Goal: Check status: Check status

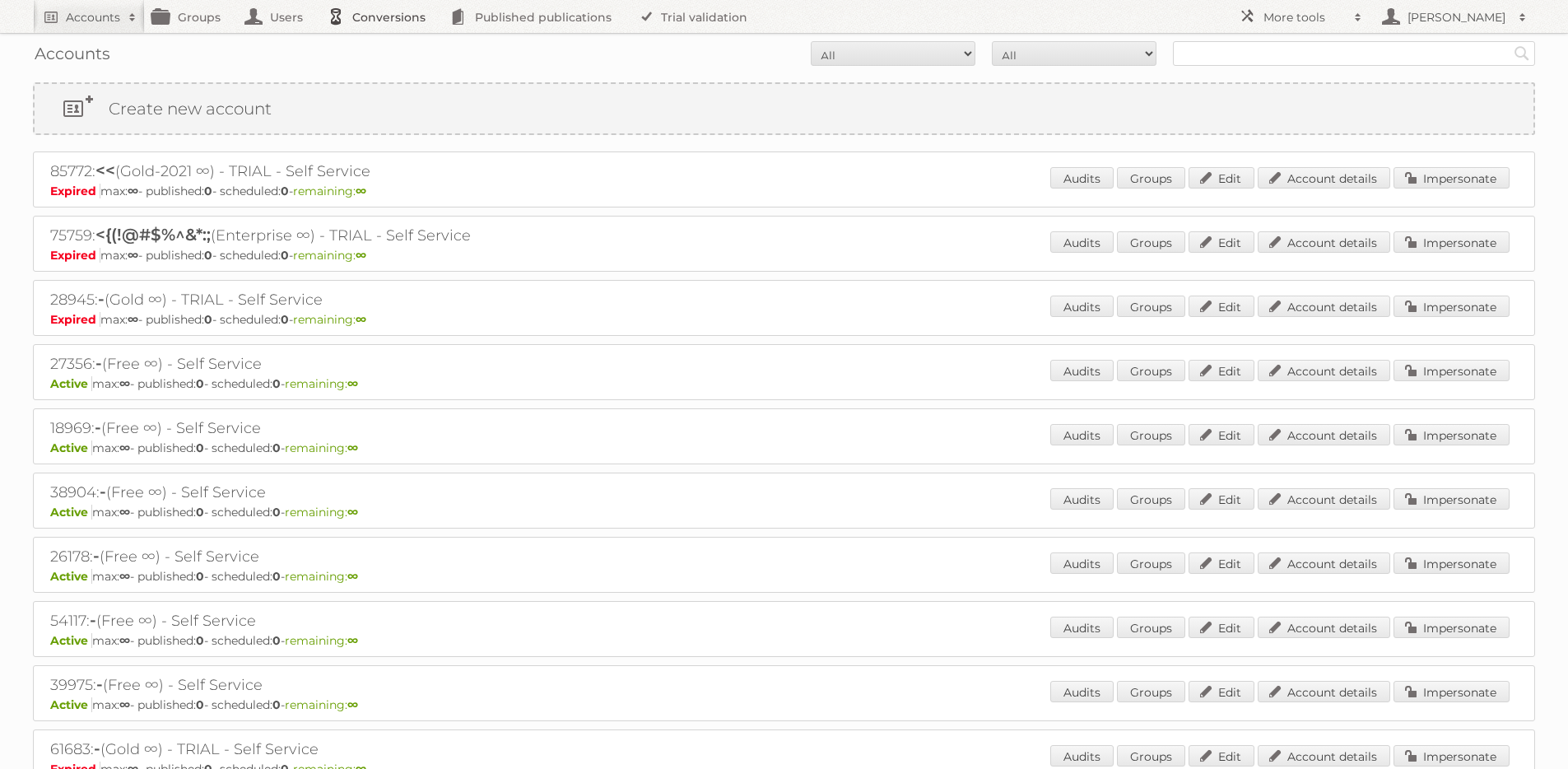
click at [382, 18] on link "Conversions" at bounding box center [381, 17] width 123 height 33
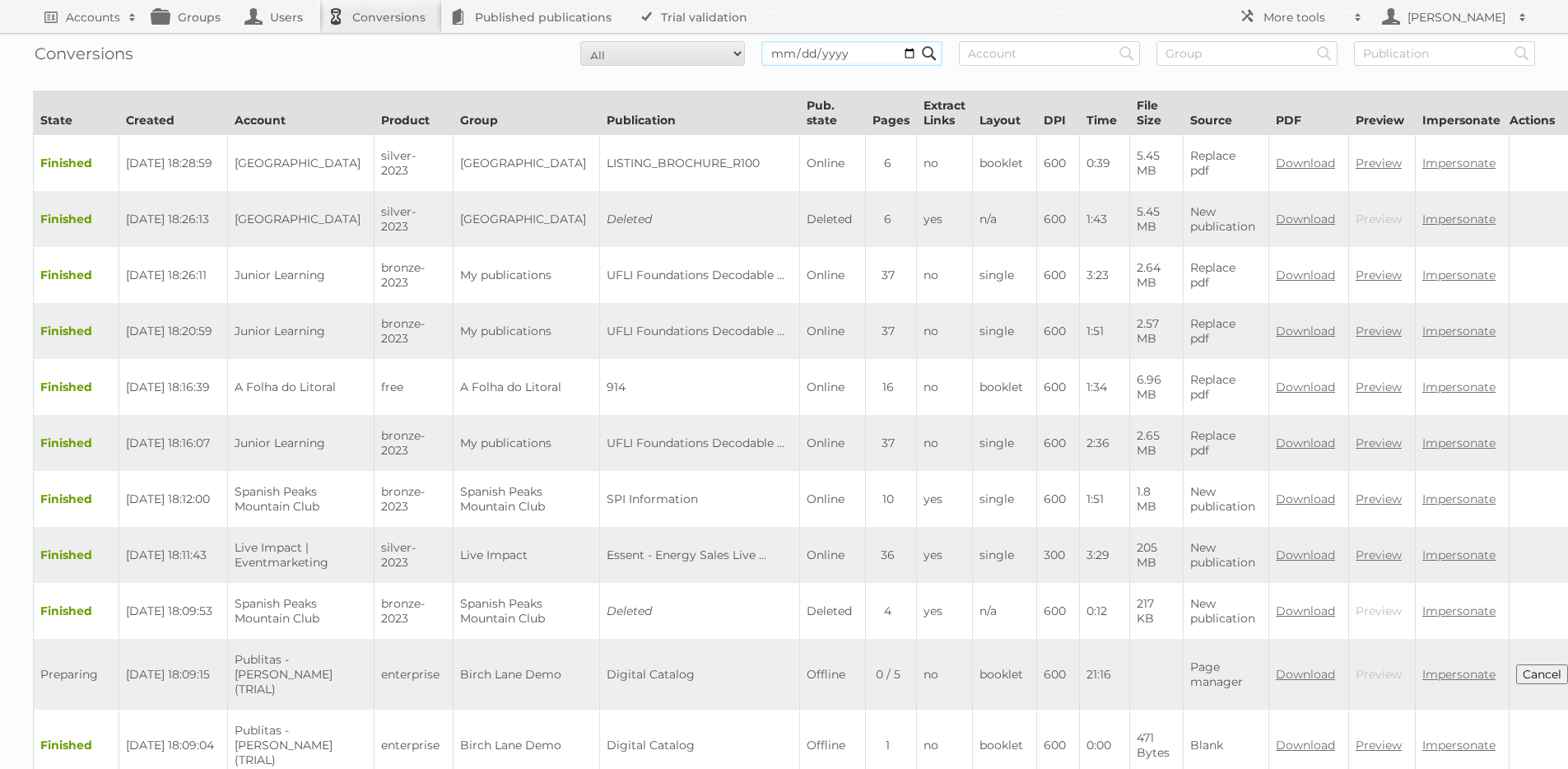
click at [854, 58] on input "date" at bounding box center [852, 54] width 181 height 25
click at [907, 53] on input "date" at bounding box center [852, 54] width 181 height 25
type input "[DATE]"
click at [1027, 52] on input "text" at bounding box center [1050, 54] width 181 height 25
click at [863, 59] on input "[DATE]" at bounding box center [852, 54] width 181 height 25
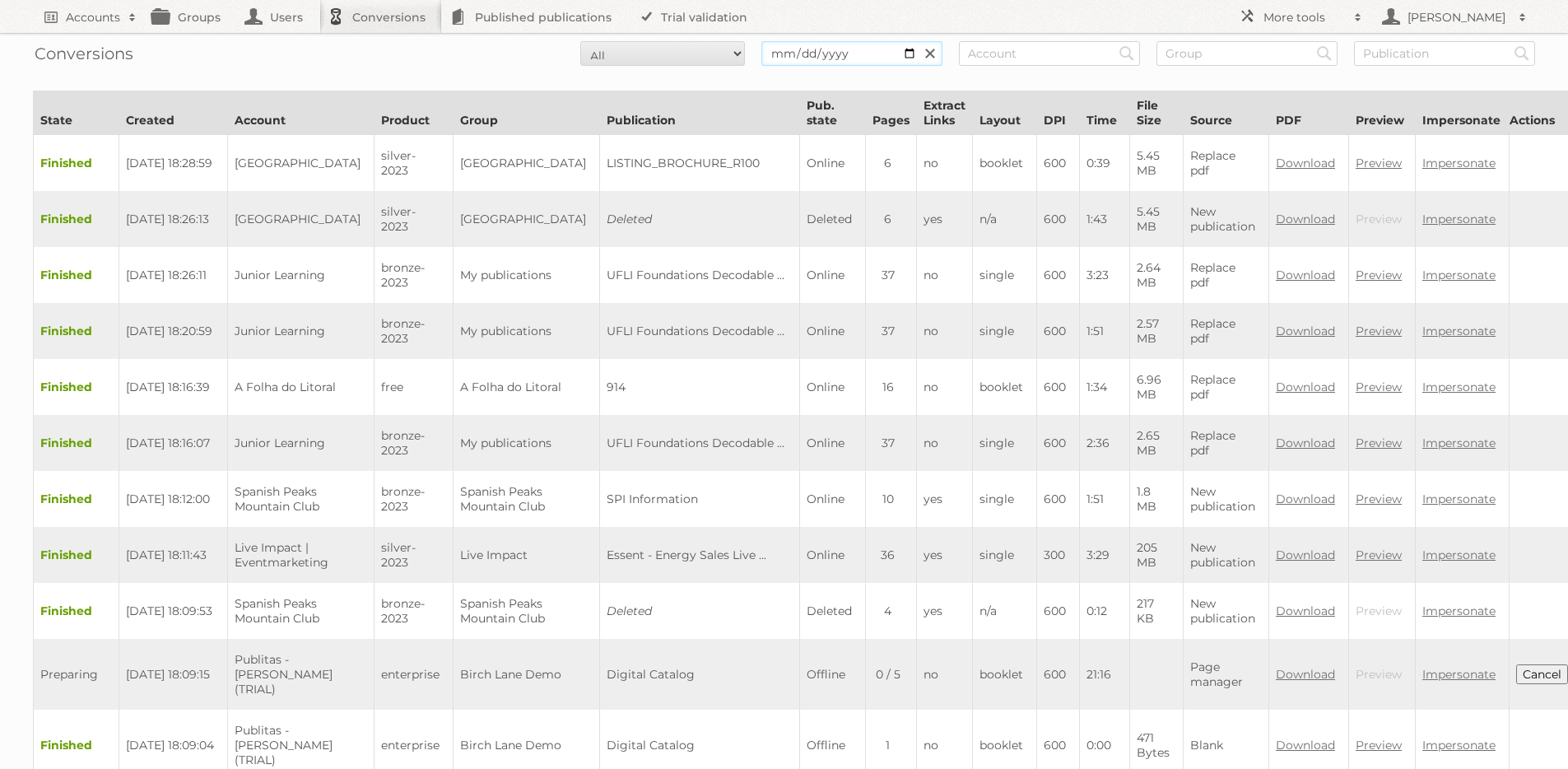
click at [818, 49] on input "[DATE]" at bounding box center [852, 54] width 181 height 25
click at [917, 42] on input "Search" at bounding box center [929, 54] width 25 height 25
click at [88, 17] on h2 "Accounts" at bounding box center [92, 18] width 55 height 17
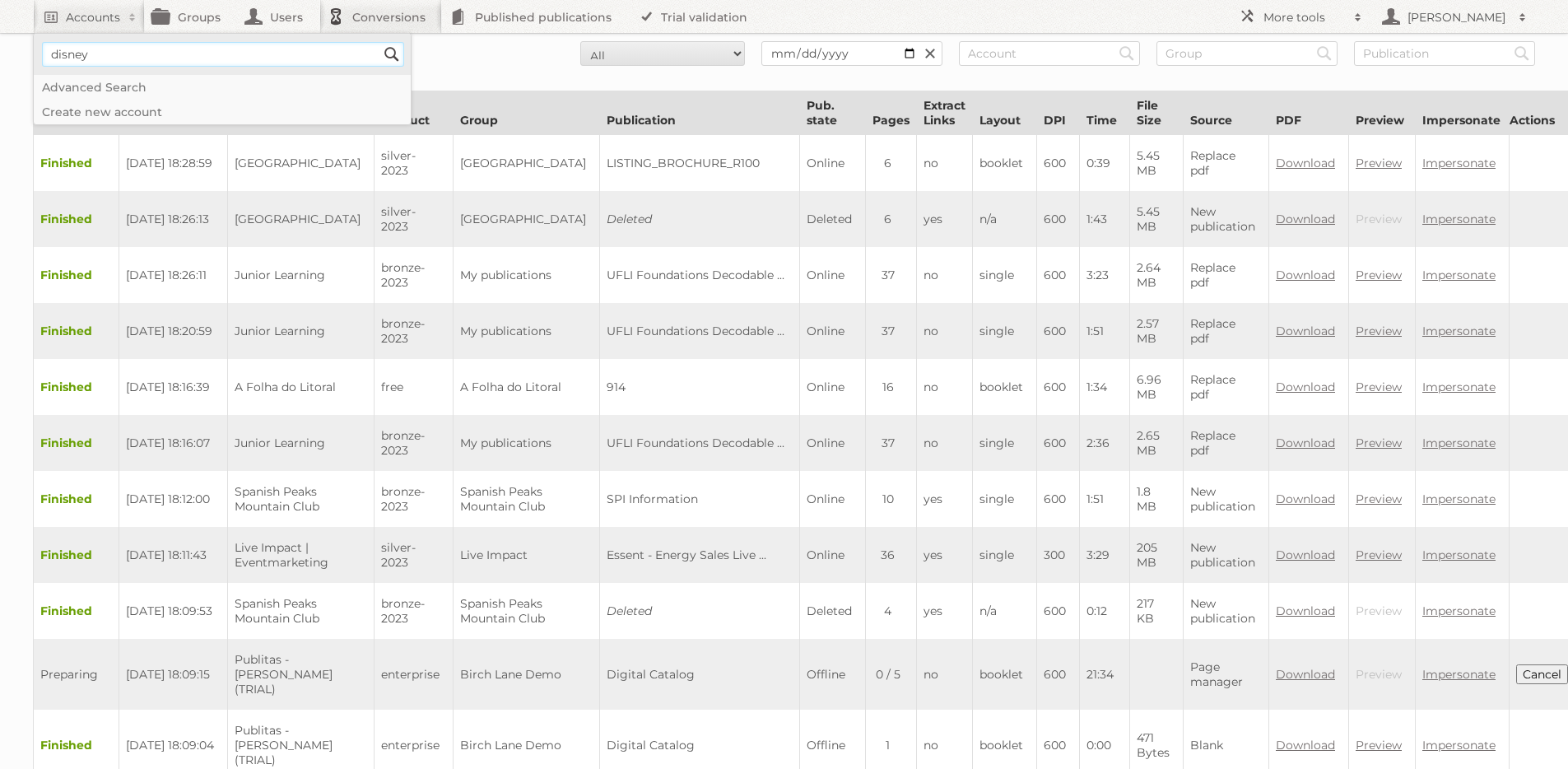
type input"] "disney"
click at [380, 42] on input "Search" at bounding box center [392, 54] width 25 height 25
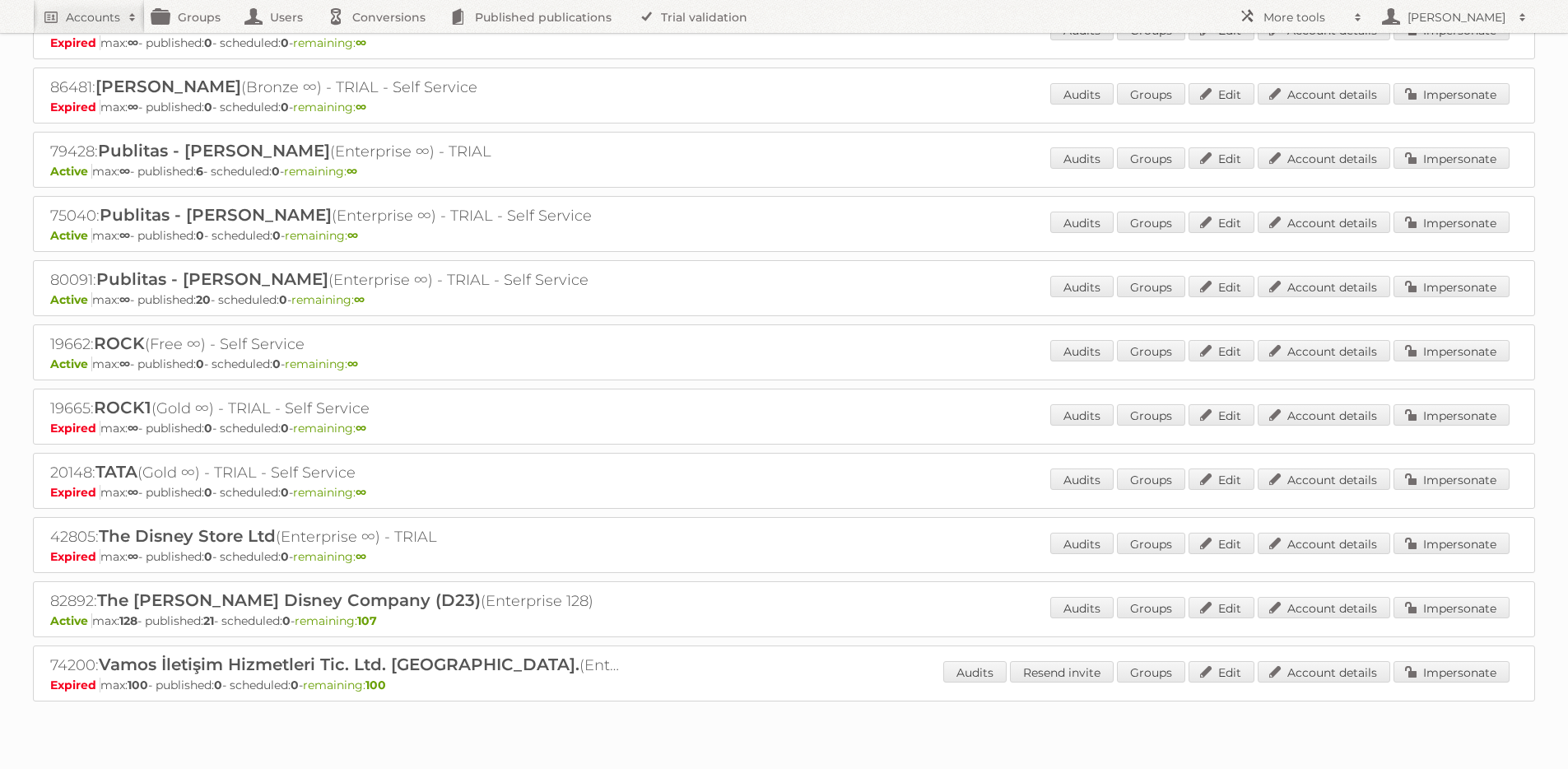
scroll to position [983, 0]
click at [80, 592] on h2 "82892: The Walt Disney Company (D23) (Enterprise 128)" at bounding box center [338, 601] width 577 height 21
copy h2 "82892"
click at [391, 18] on link "Conversions" at bounding box center [381, 17] width 123 height 33
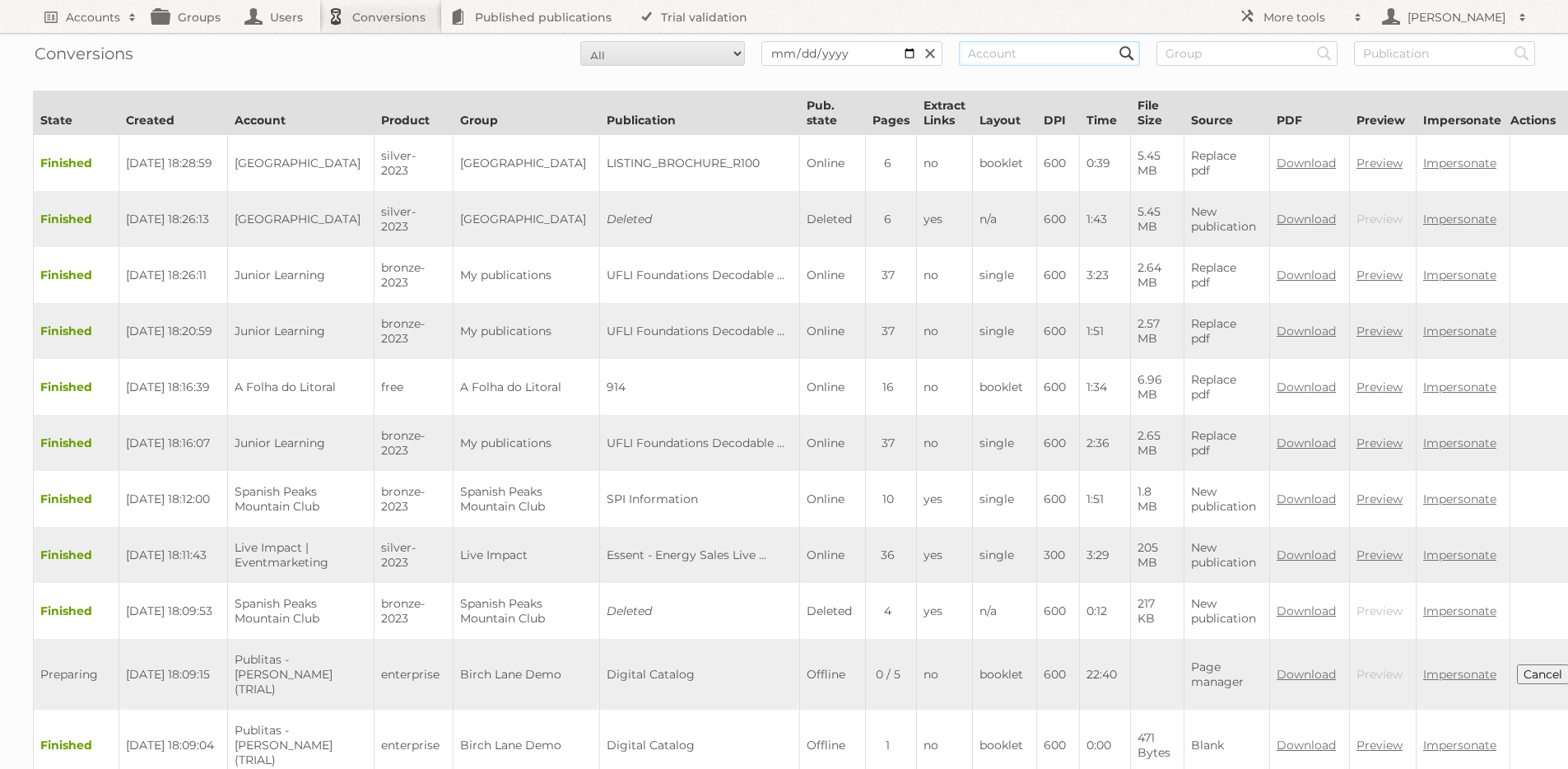
click at [1022, 58] on input "text" at bounding box center [1050, 54] width 181 height 25
paste input "82892"
type input "82892"
click at [917, 42] on input "Search" at bounding box center [929, 54] width 25 height 25
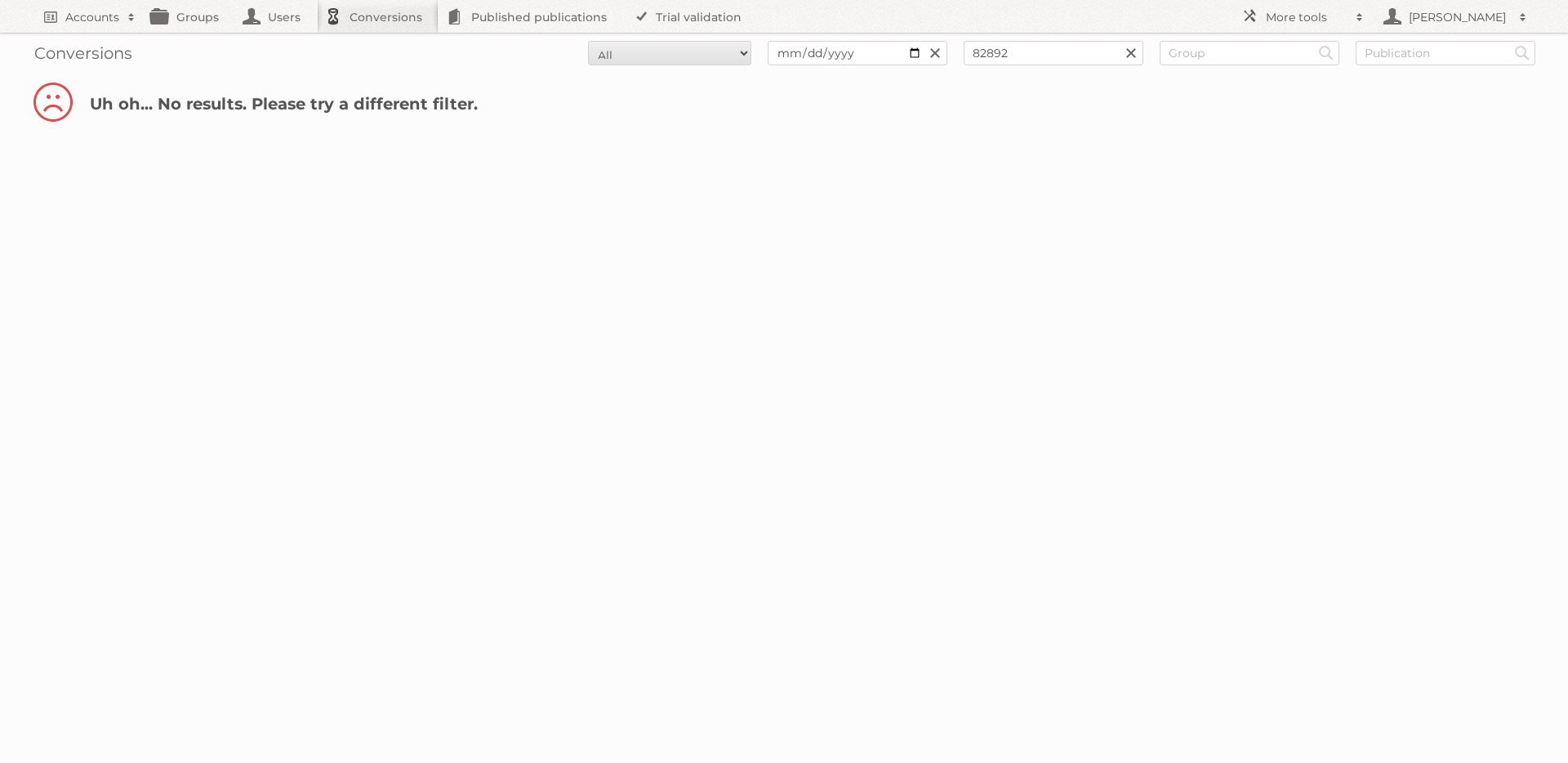
click at [941, 52] on link at bounding box center [935, 53] width 25 height 25
click at [1039, 61] on input "82892" at bounding box center [1054, 53] width 180 height 25
click at [922, 41] on input "Search" at bounding box center [934, 53] width 25 height 25
drag, startPoint x: 1134, startPoint y: 50, endPoint x: 1098, endPoint y: 50, distance: 36.0
click at [1134, 49] on link at bounding box center [1131, 53] width 25 height 25
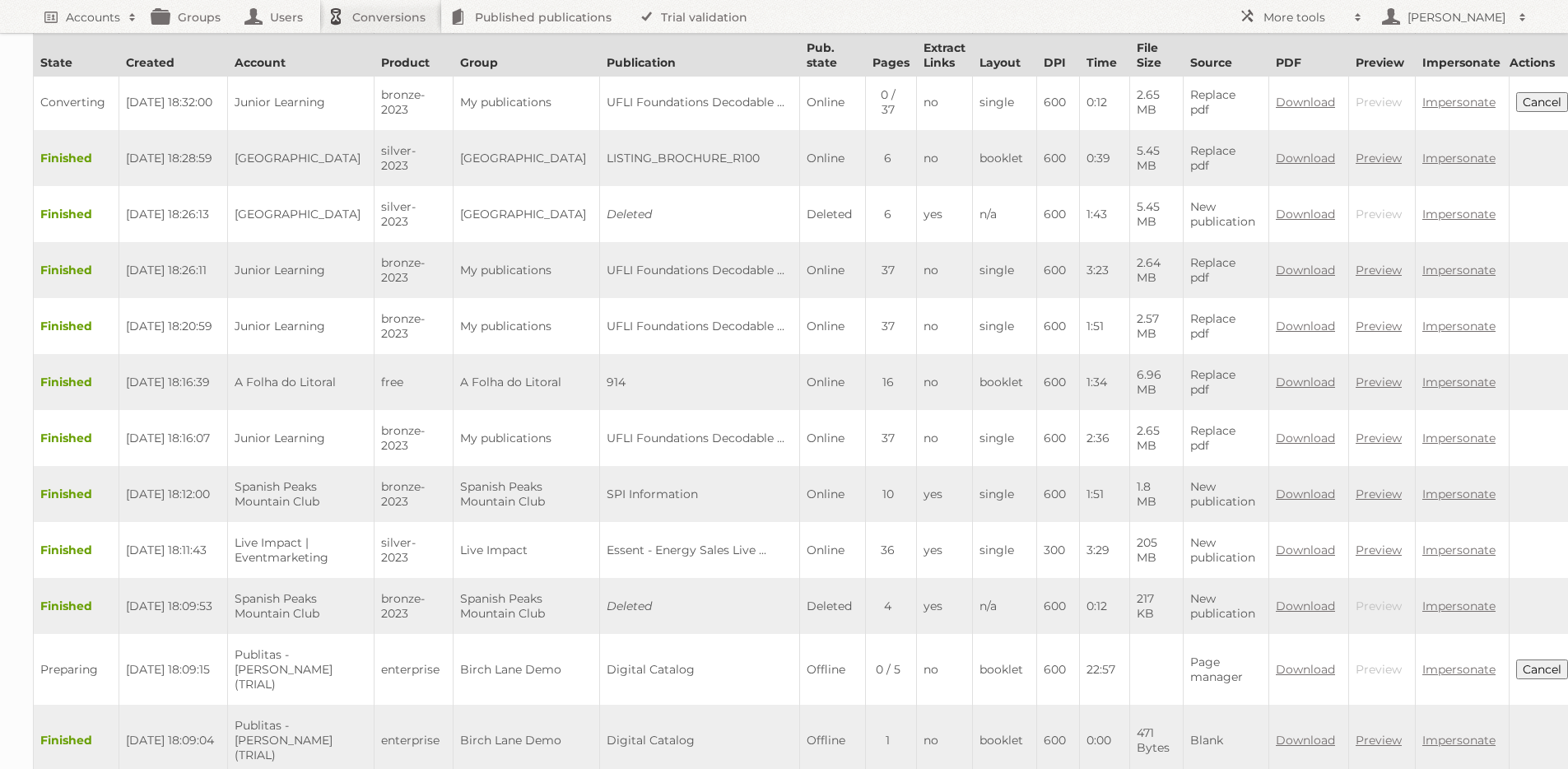
scroll to position [289, 0]
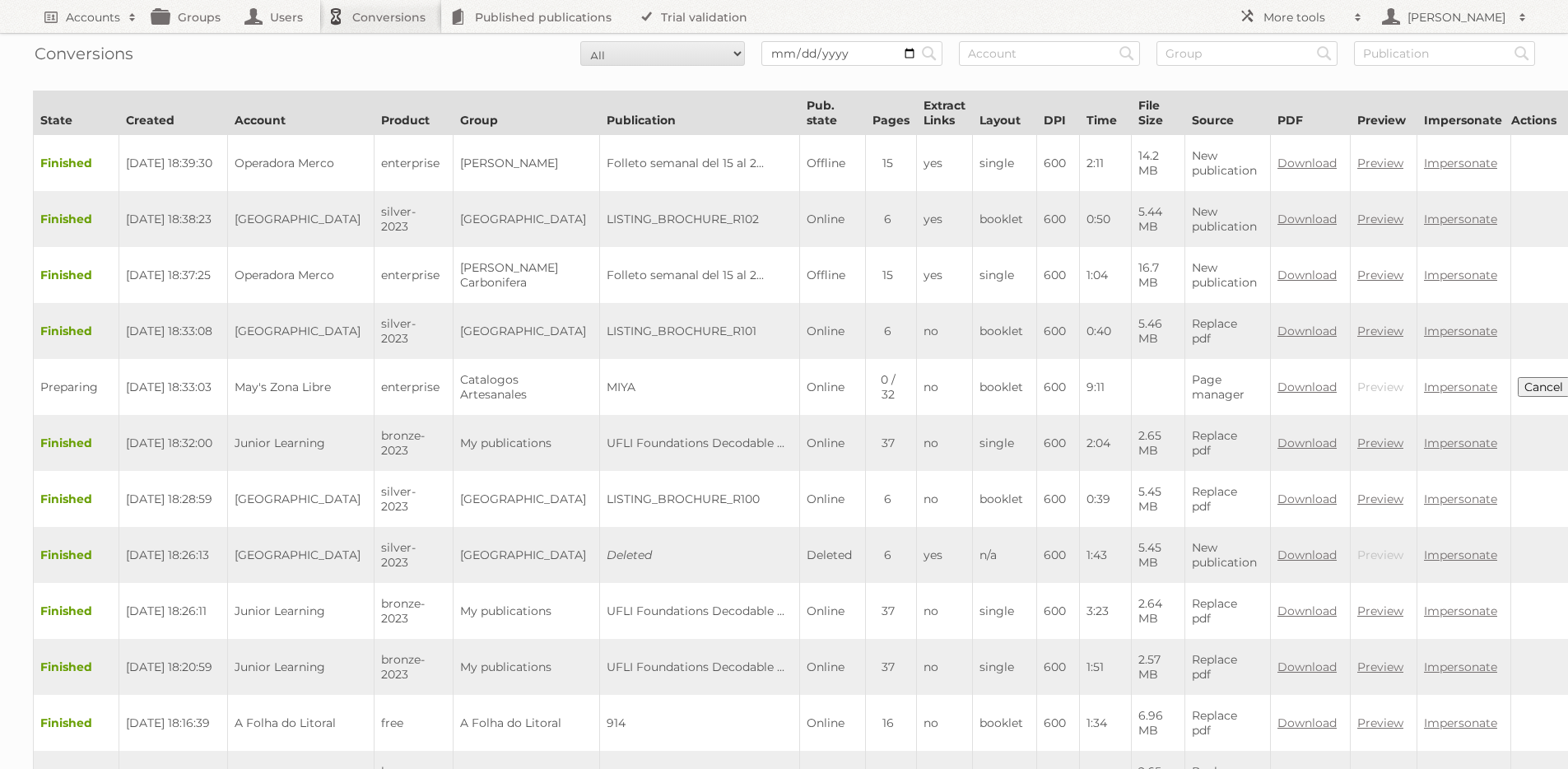
scroll to position [561, 0]
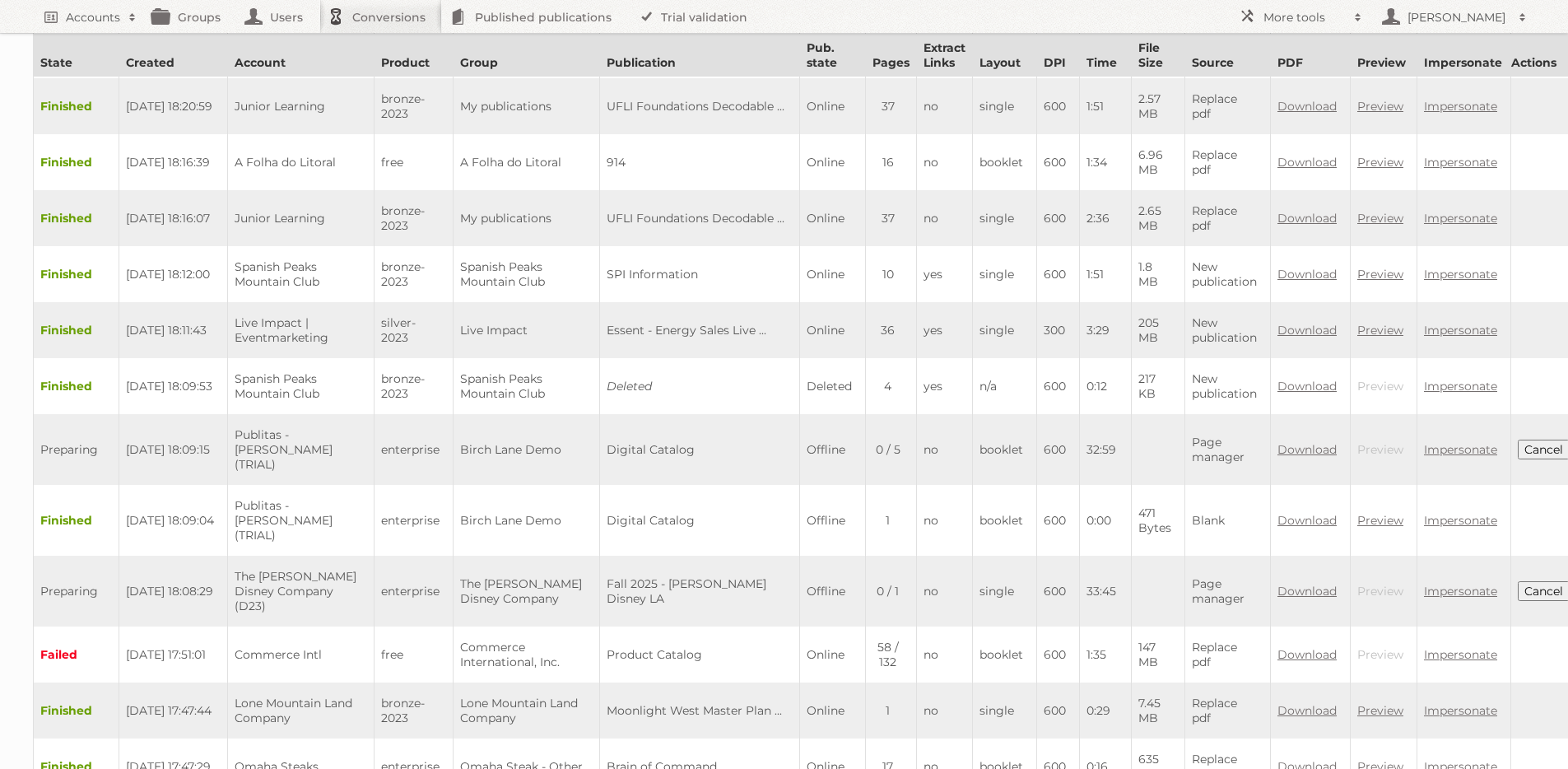
click at [1518, 581] on button "Cancel" at bounding box center [1544, 591] width 52 height 19
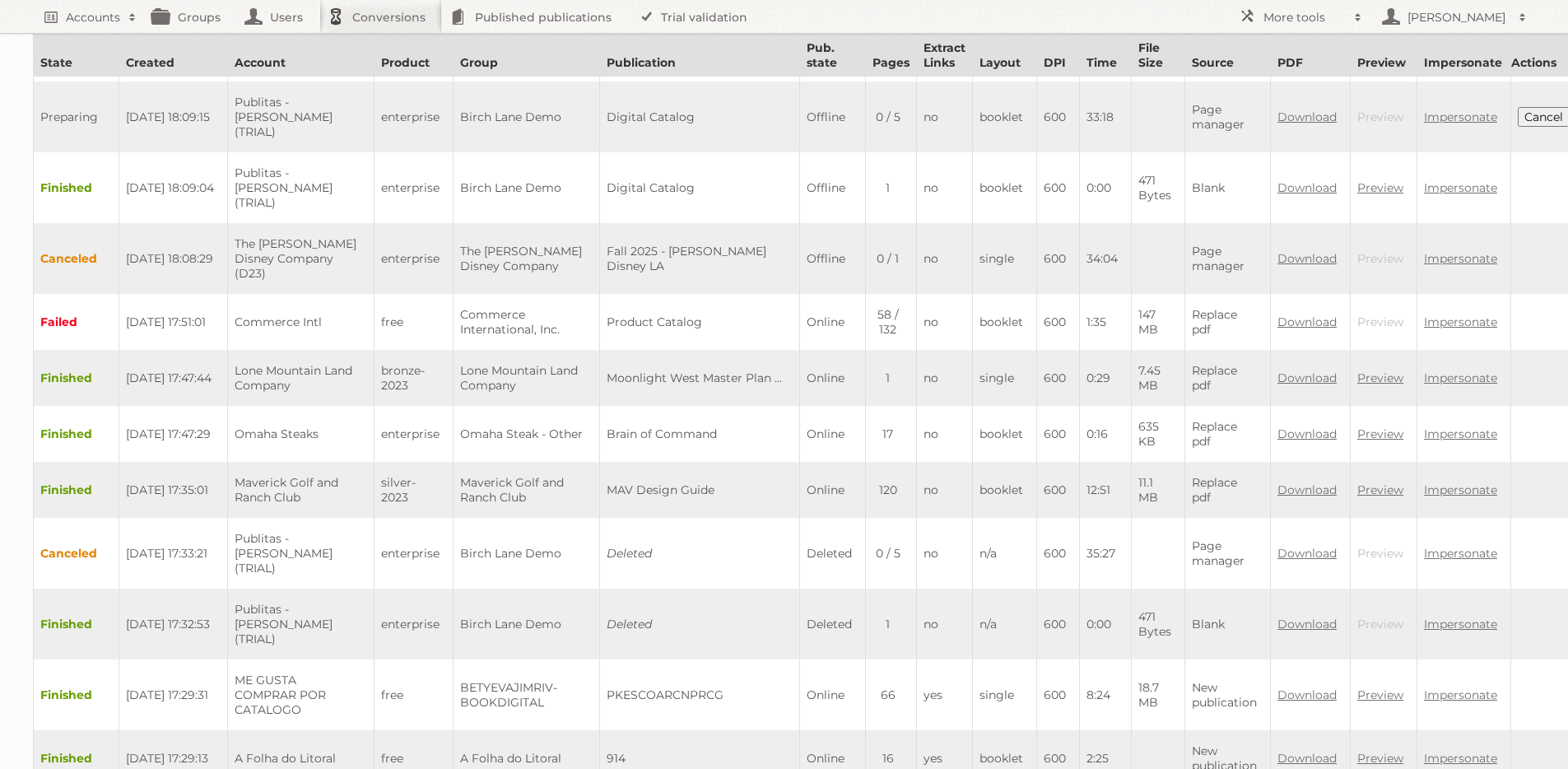
scroll to position [888, 0]
